Goal: Transaction & Acquisition: Download file/media

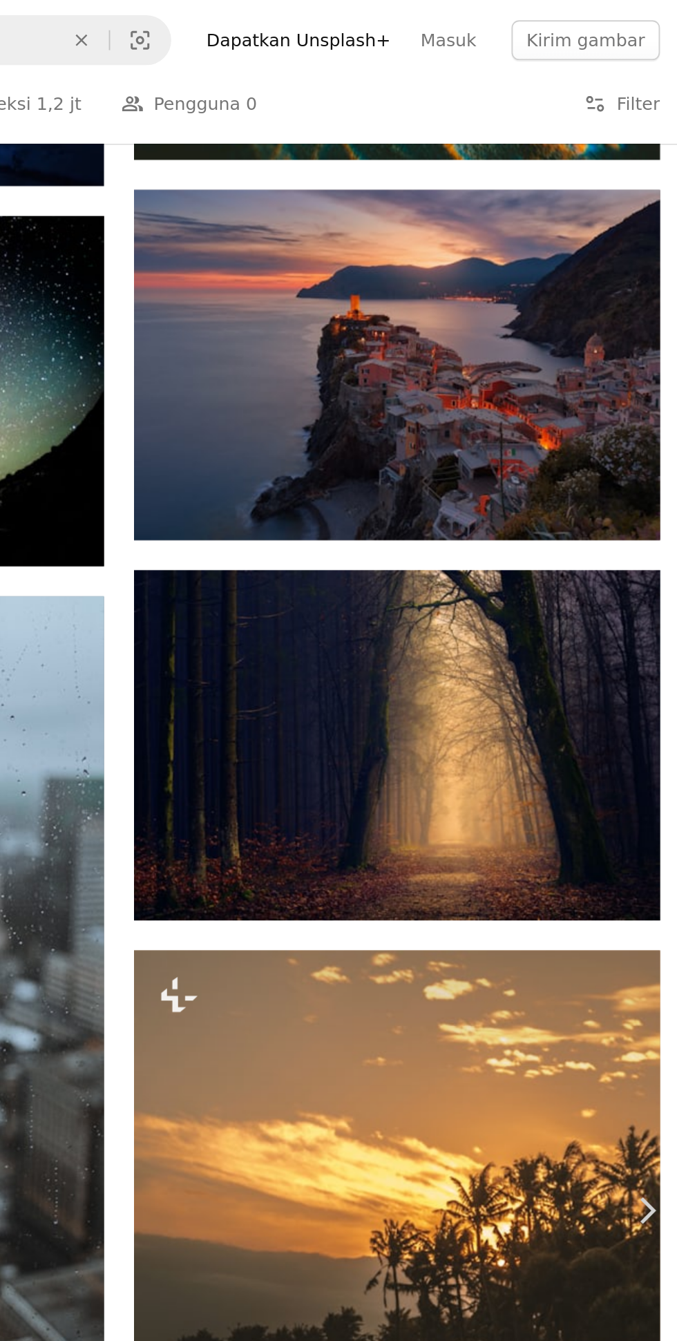
scroll to position [1272, 0]
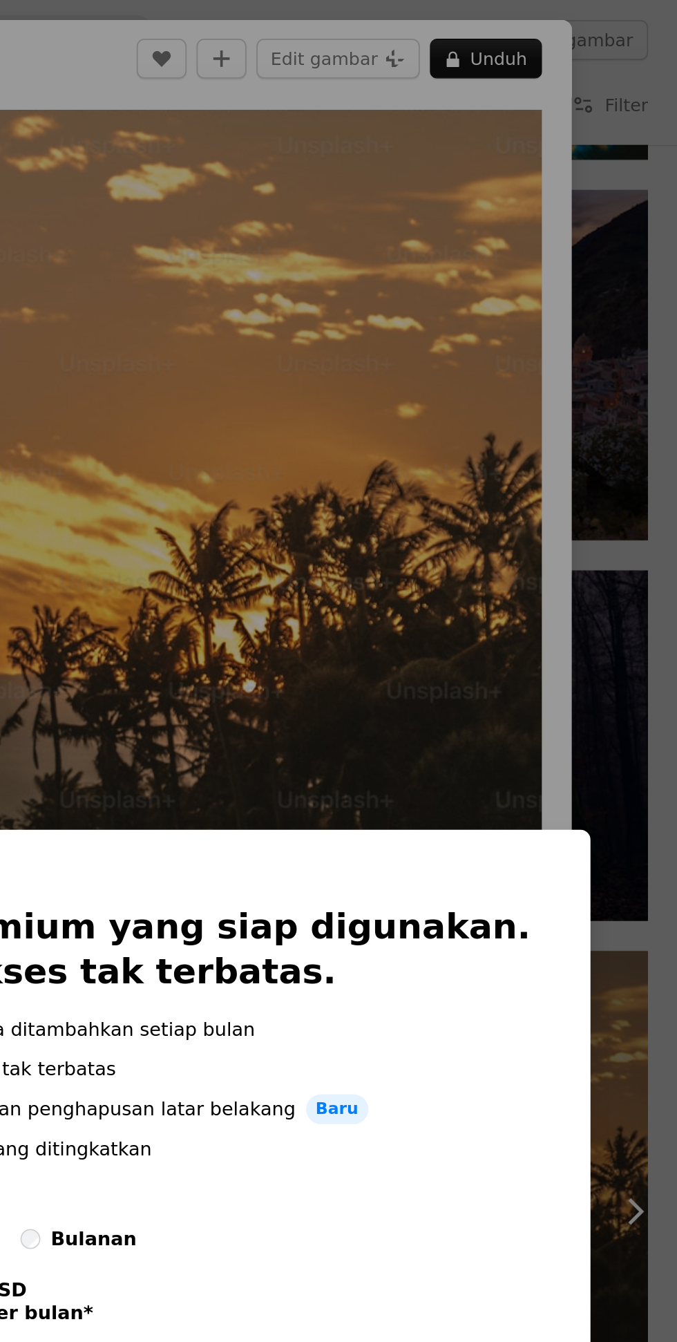
click at [577, 406] on div "An X shape An X shape Tutup Ucapkan terima kasih! Berikan kredit kepada [PERSON…" at bounding box center [338, 671] width 677 height 1342
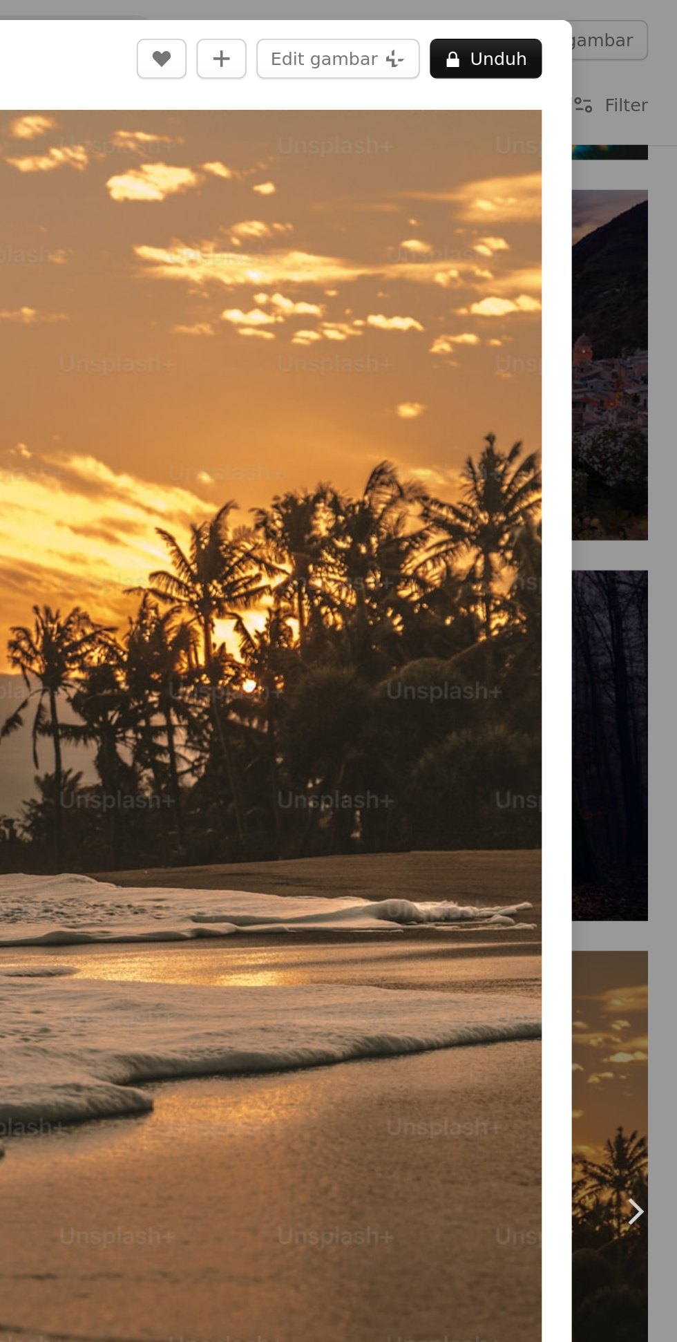
click at [587, 28] on button "A lock Unduh" at bounding box center [571, 32] width 62 height 22
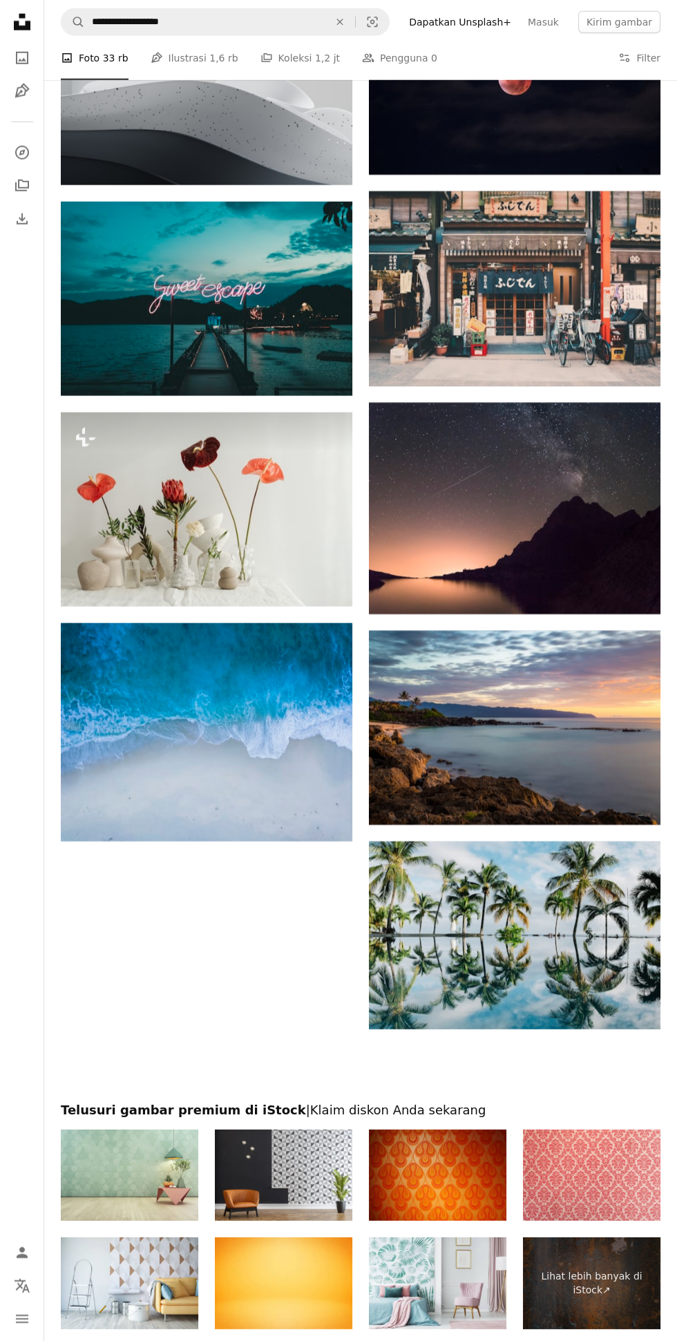
scroll to position [5451, 0]
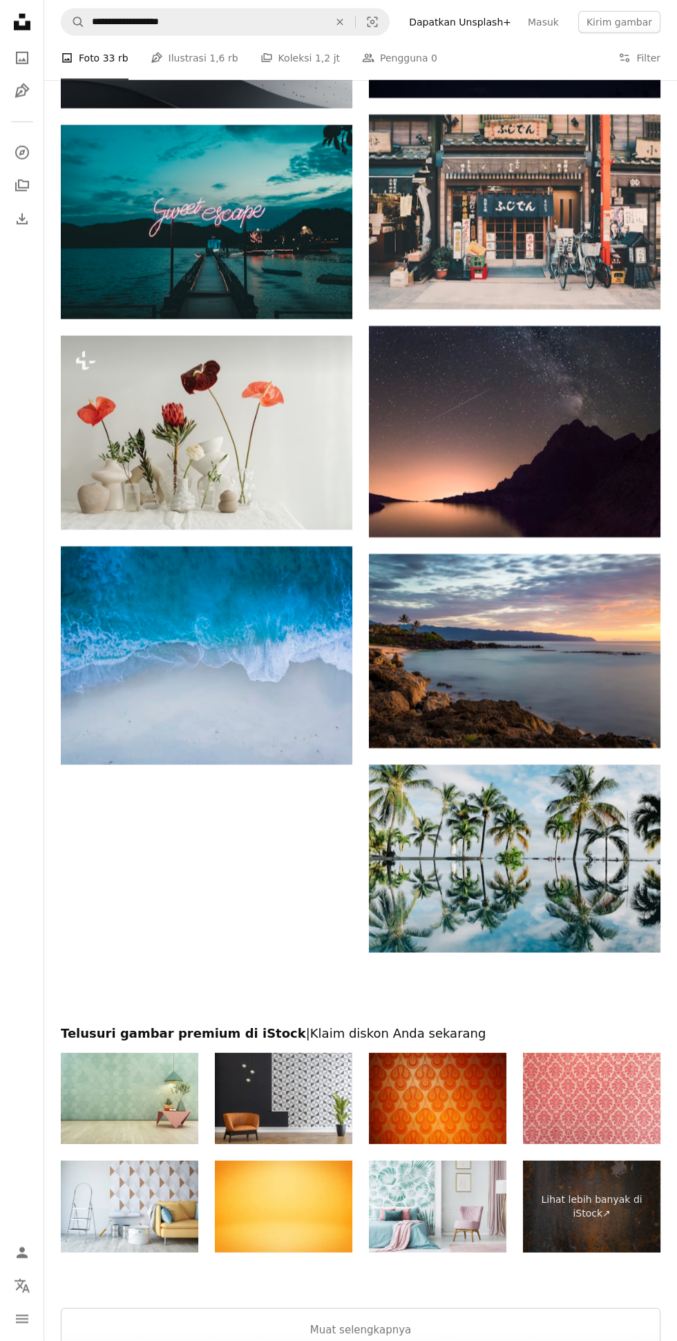
scroll to position [5451, 0]
